Goal: Contribute content

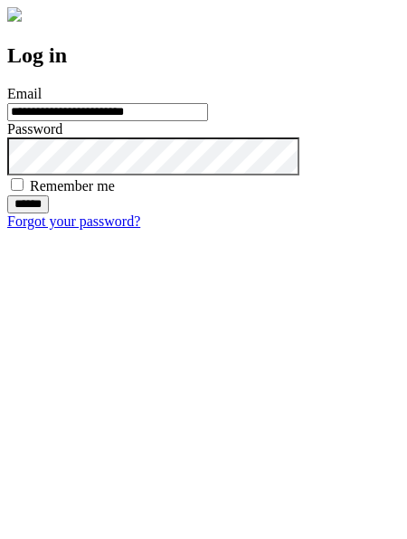
type input "**********"
click at [49, 213] on input "******" at bounding box center [28, 204] width 42 height 18
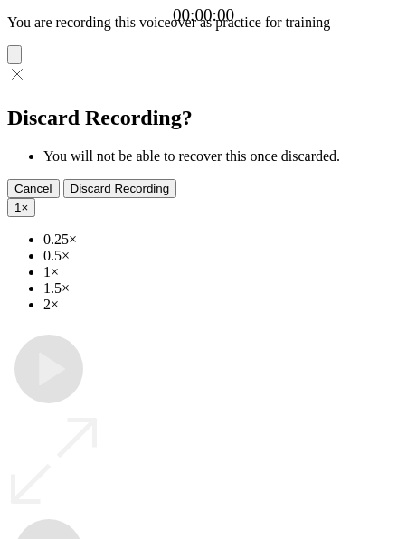
type input "**********"
